Goal: Find specific page/section: Find specific page/section

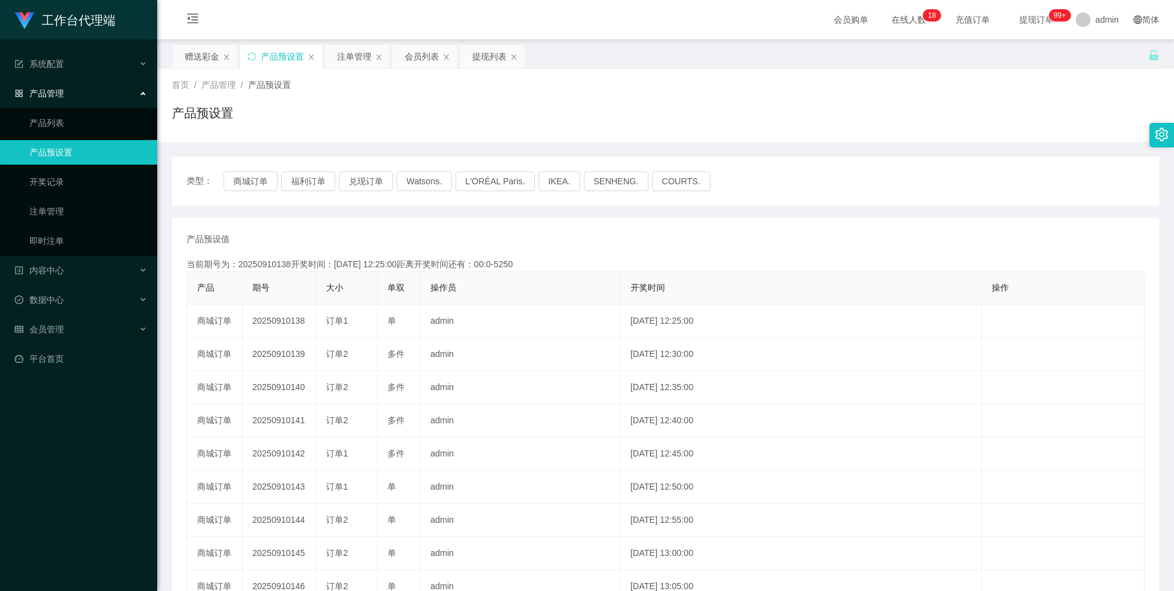
click at [277, 60] on div "产品预设置" at bounding box center [282, 56] width 43 height 23
